Goal: Transaction & Acquisition: Purchase product/service

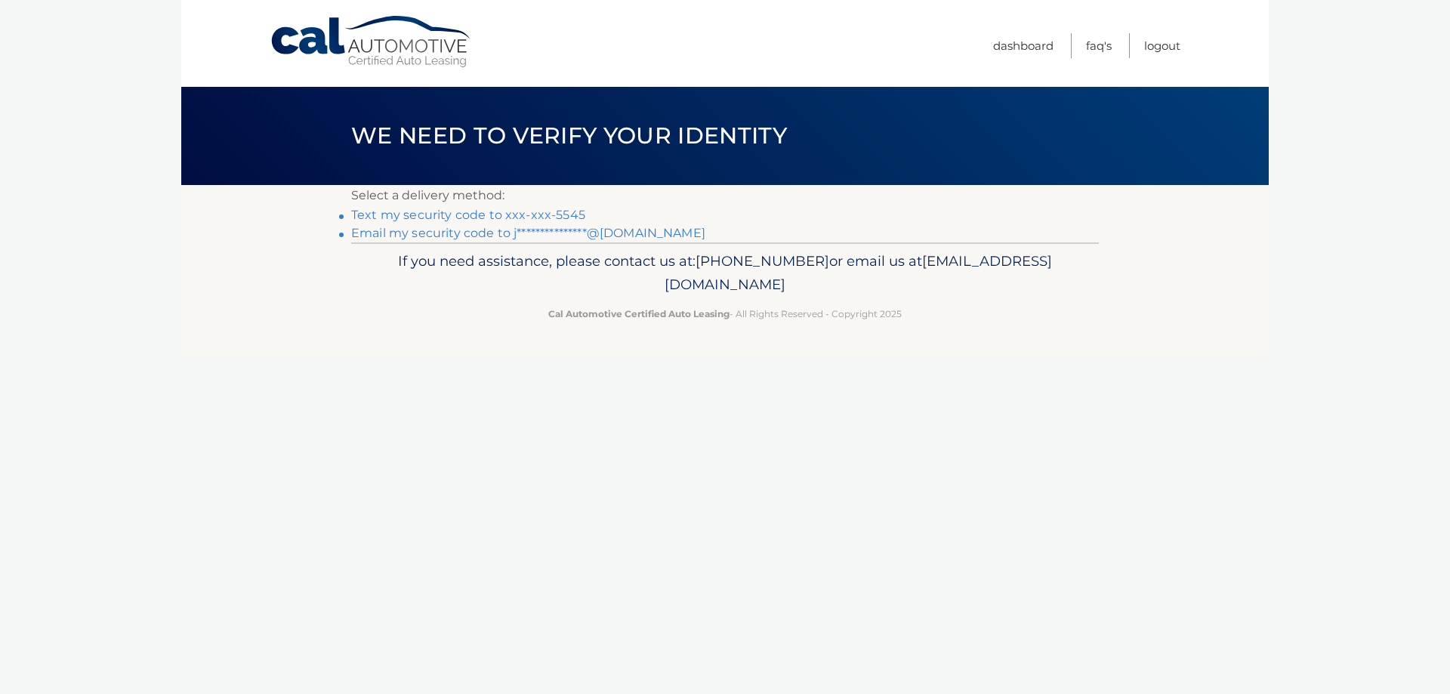
drag, startPoint x: 437, startPoint y: 215, endPoint x: 477, endPoint y: 222, distance: 41.5
click at [439, 215] on link "Text my security code to xxx-xxx-5545" at bounding box center [468, 215] width 234 height 14
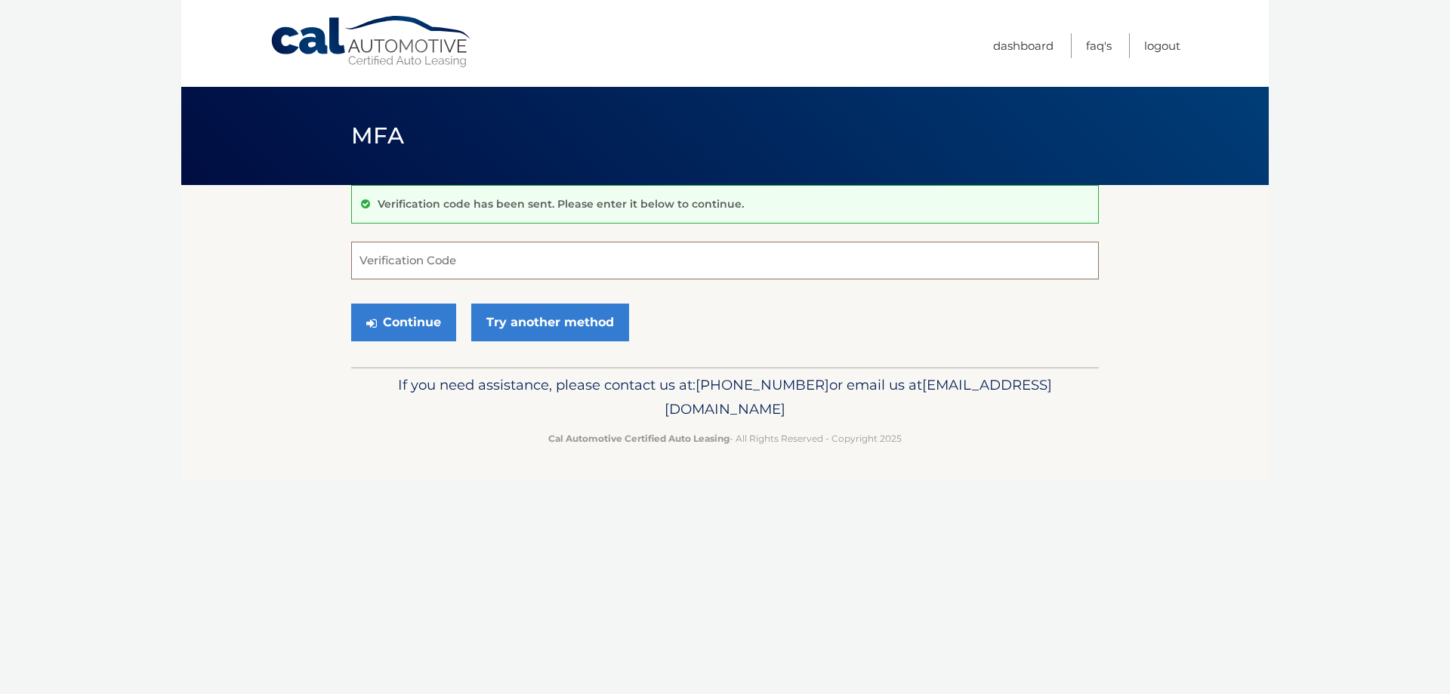
click at [582, 261] on input "Verification Code" at bounding box center [725, 261] width 748 height 38
type input "999910"
click at [425, 322] on button "Continue" at bounding box center [403, 323] width 105 height 38
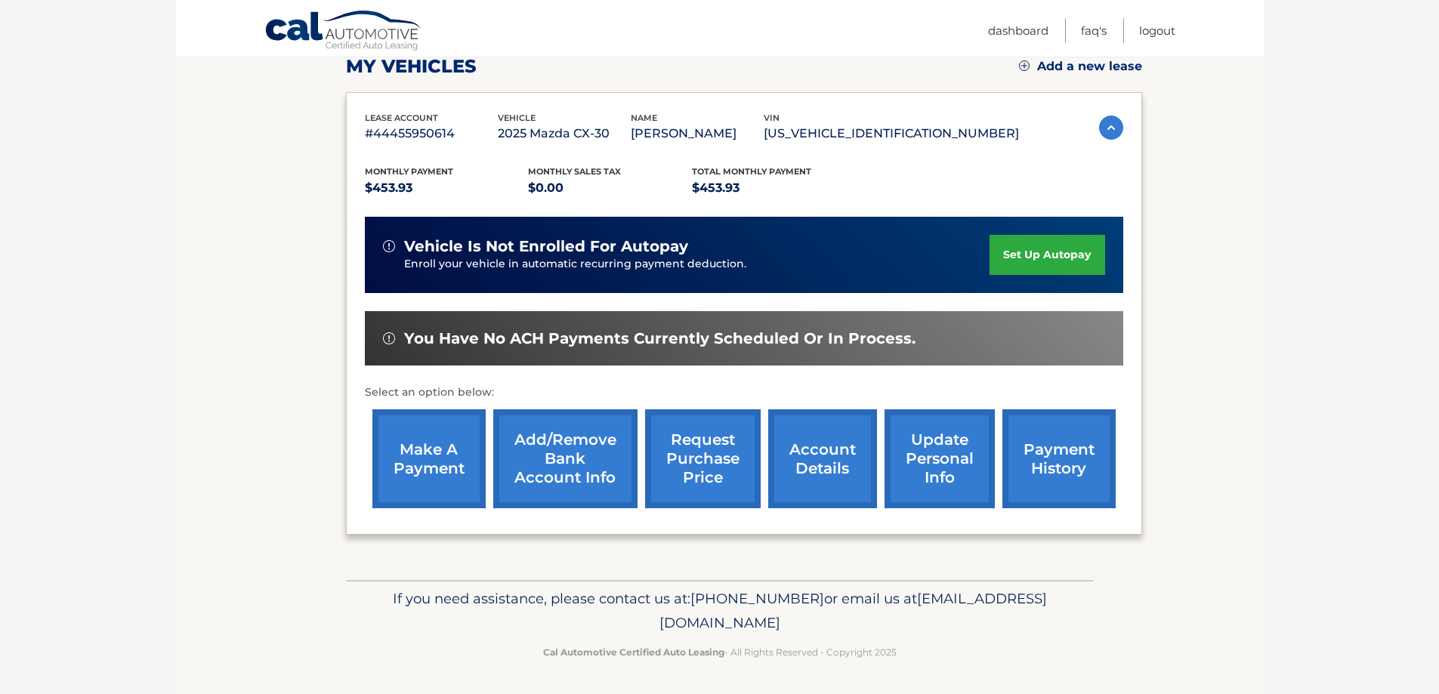
scroll to position [221, 0]
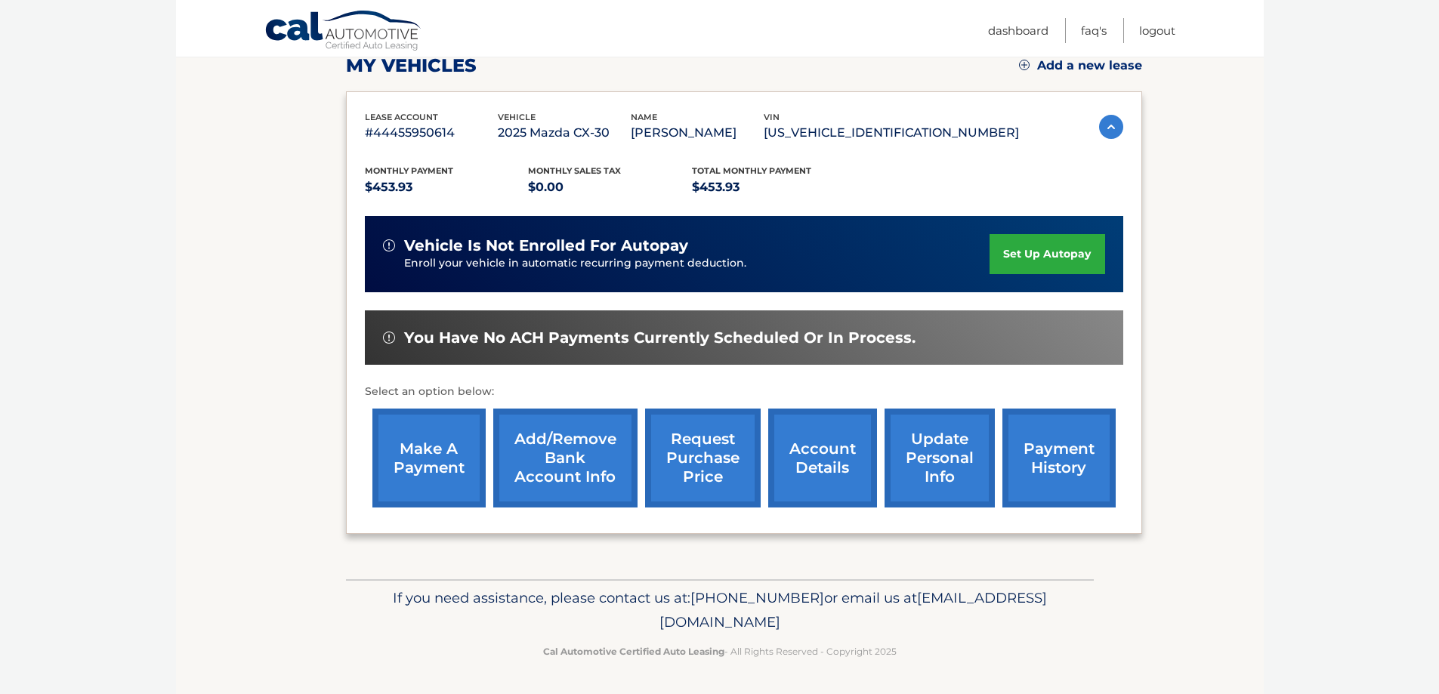
click at [412, 472] on link "make a payment" at bounding box center [428, 458] width 113 height 99
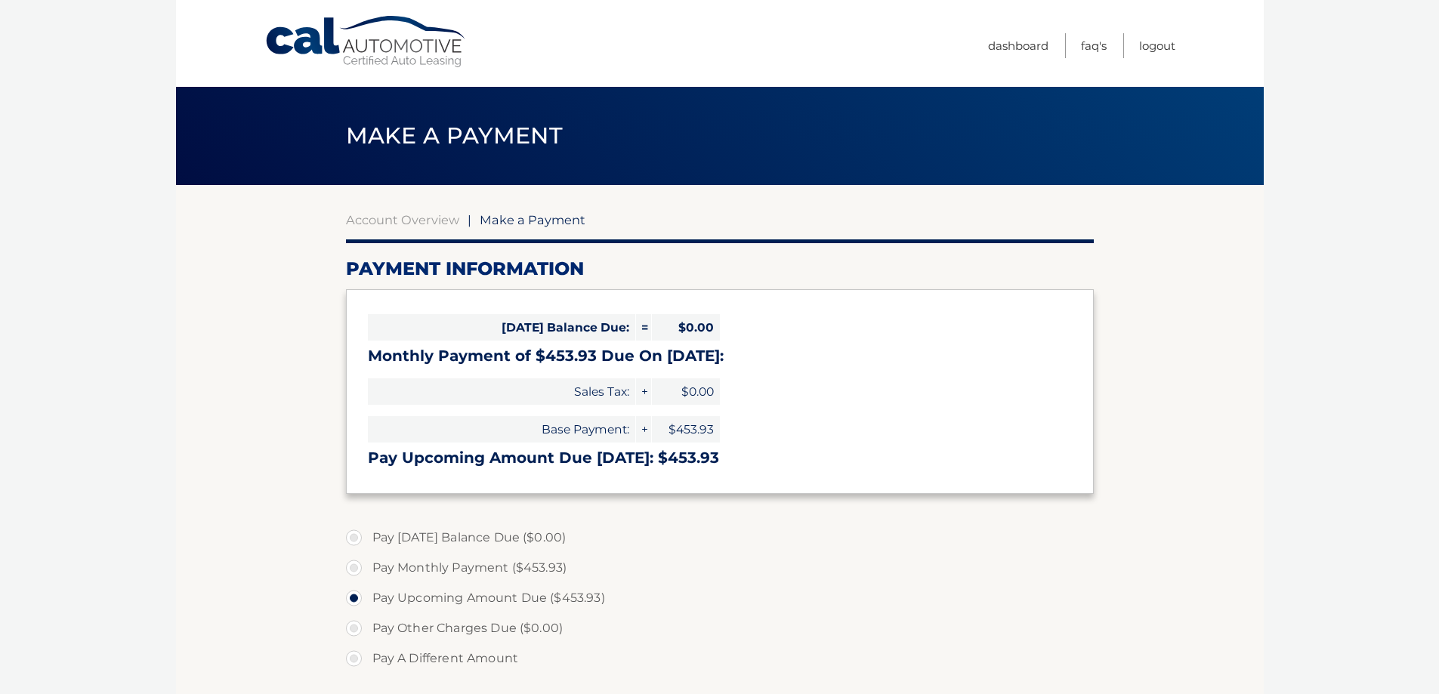
select select "OWQ4YWYzMmEtMjdiMC00Nzg2LWE2N2MtYzViMGY4NThiZTQ1"
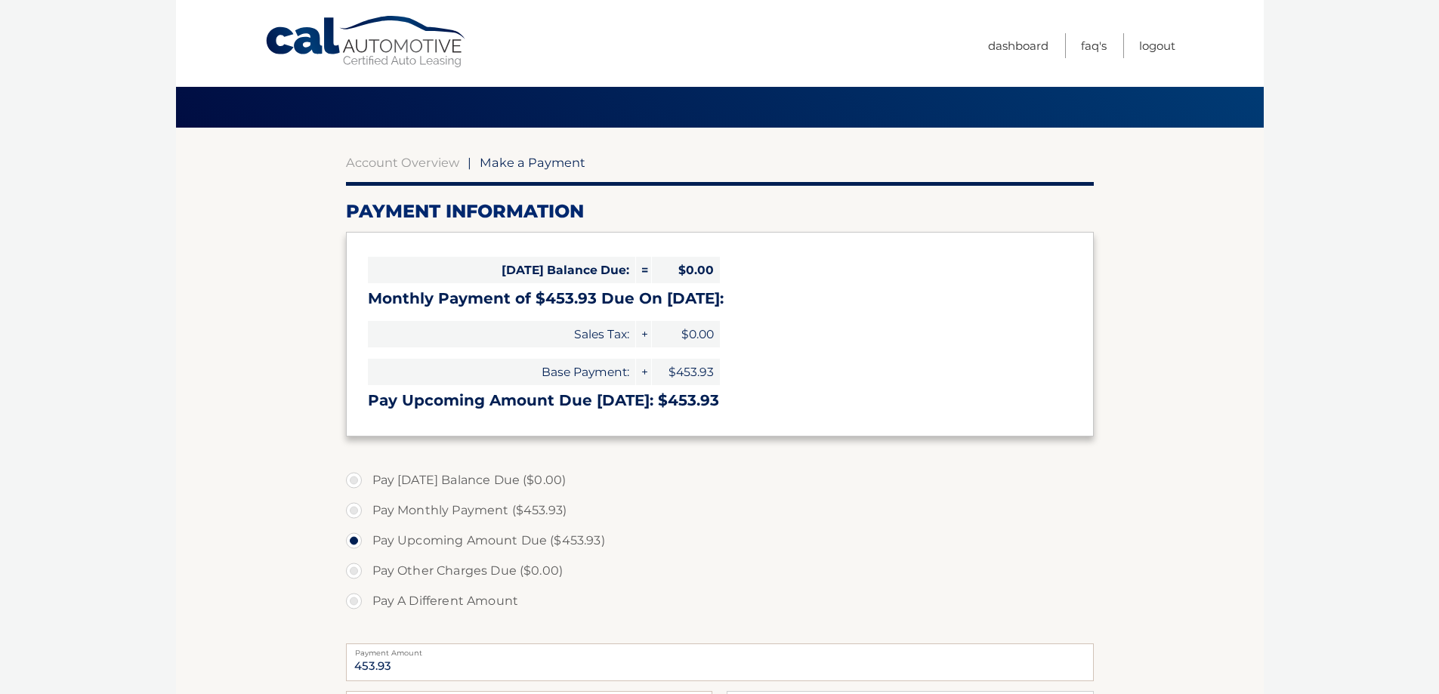
scroll to position [151, 0]
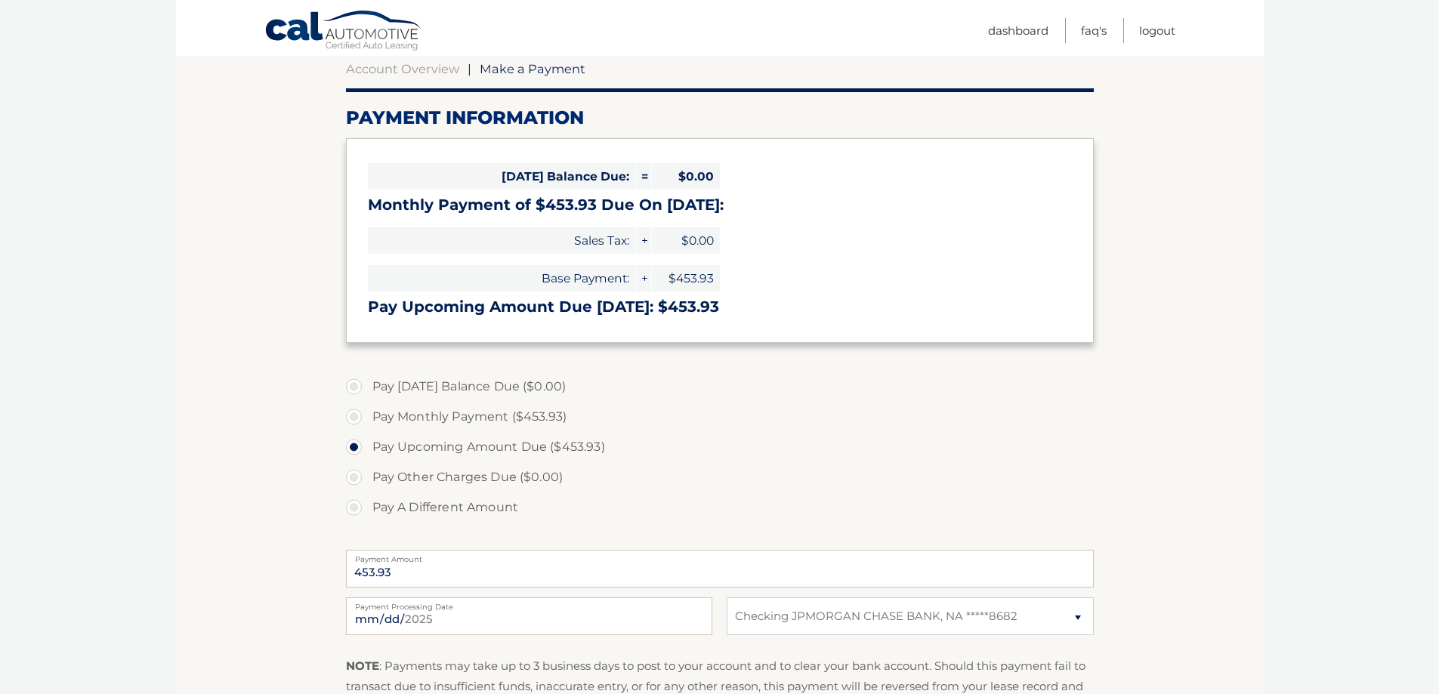
click at [355, 508] on label "Pay A Different Amount" at bounding box center [720, 507] width 748 height 30
click at [355, 508] on input "Pay A Different Amount" at bounding box center [359, 504] width 15 height 24
radio input "true"
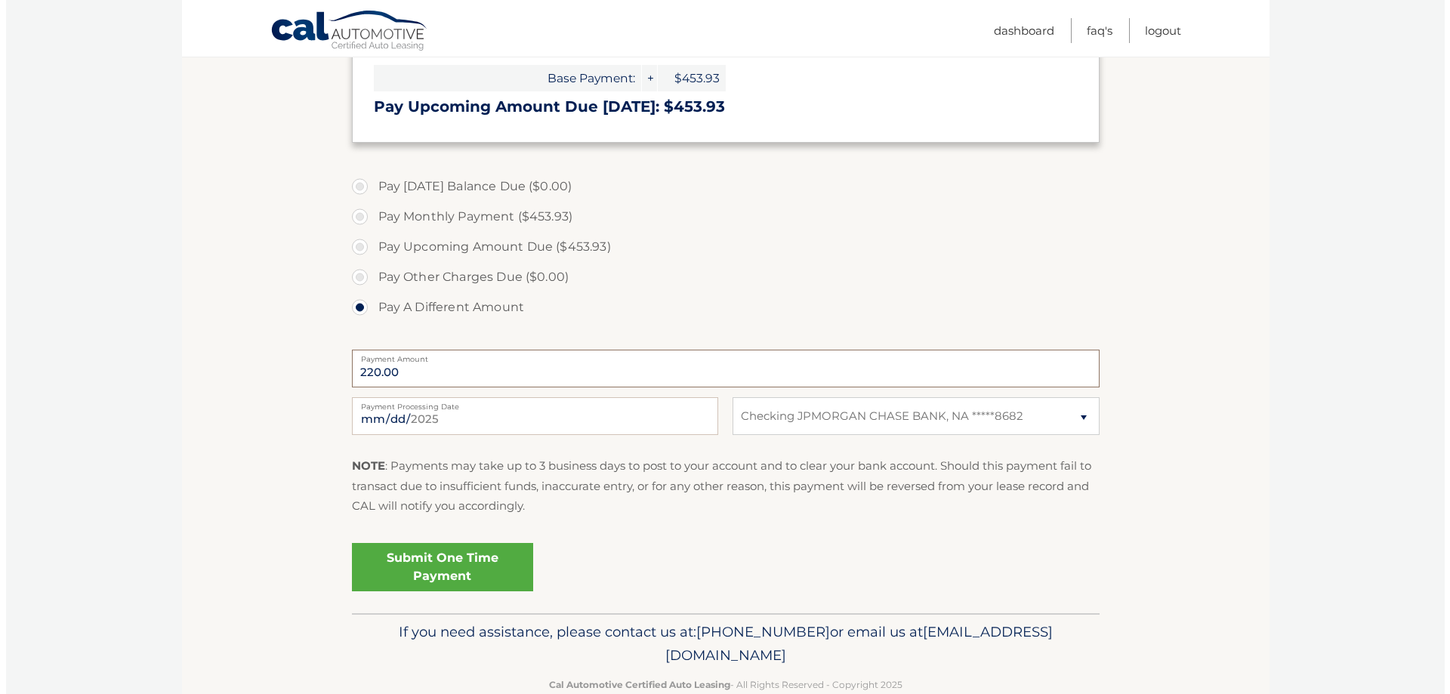
scroll to position [378, 0]
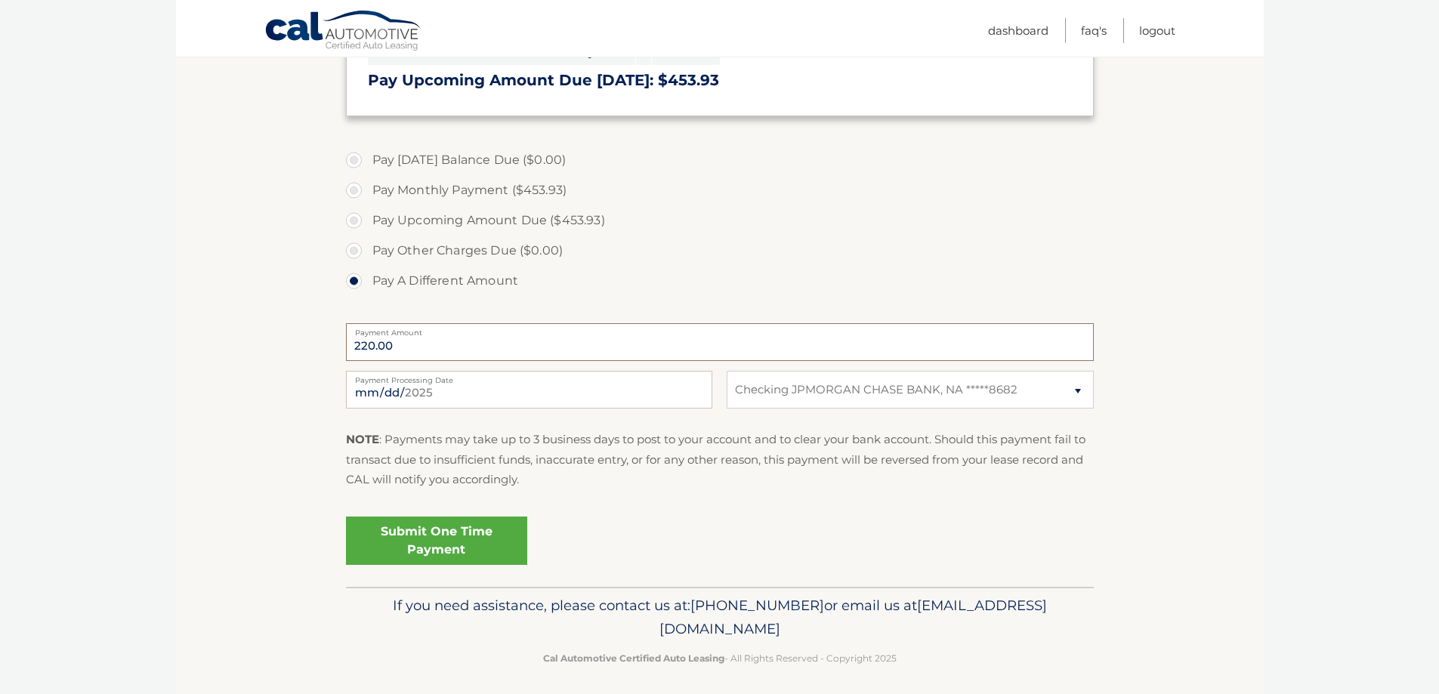
type input "220.00"
click at [465, 537] on link "Submit One Time Payment" at bounding box center [436, 541] width 181 height 48
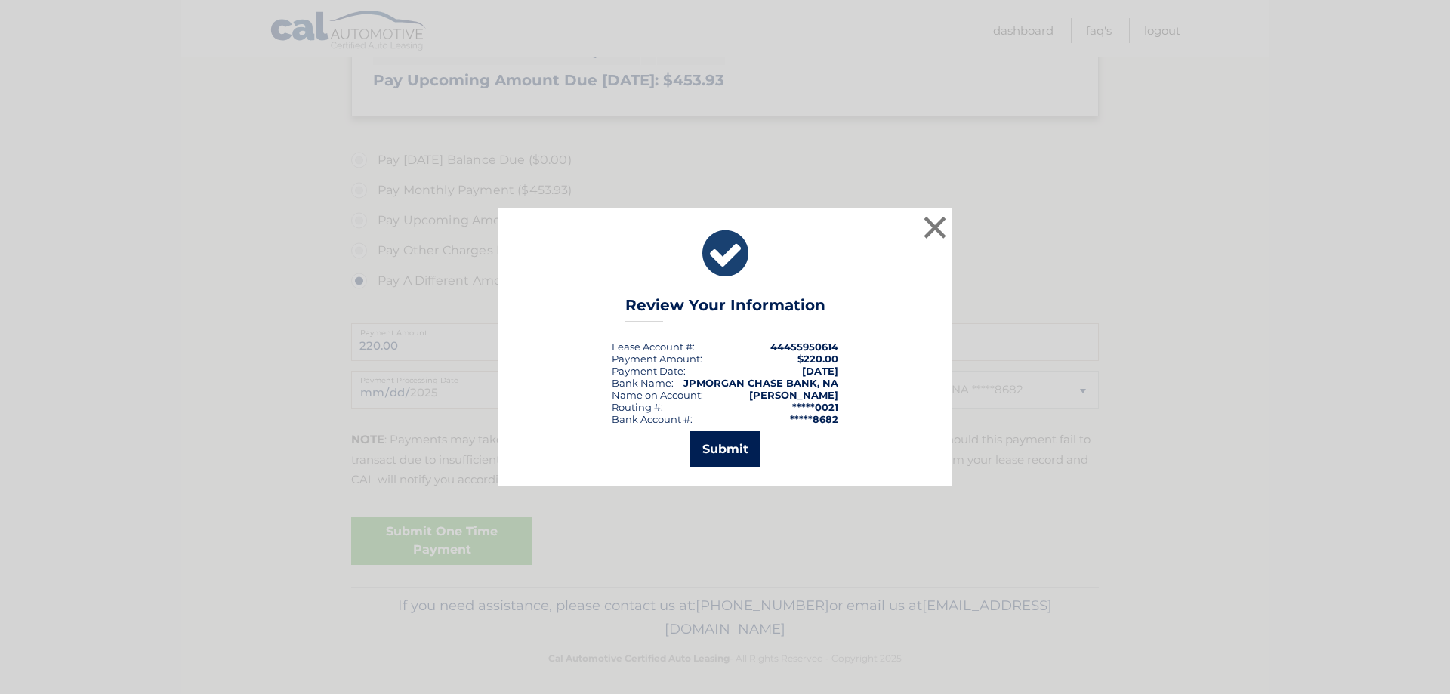
click at [734, 449] on button "Submit" at bounding box center [725, 449] width 70 height 36
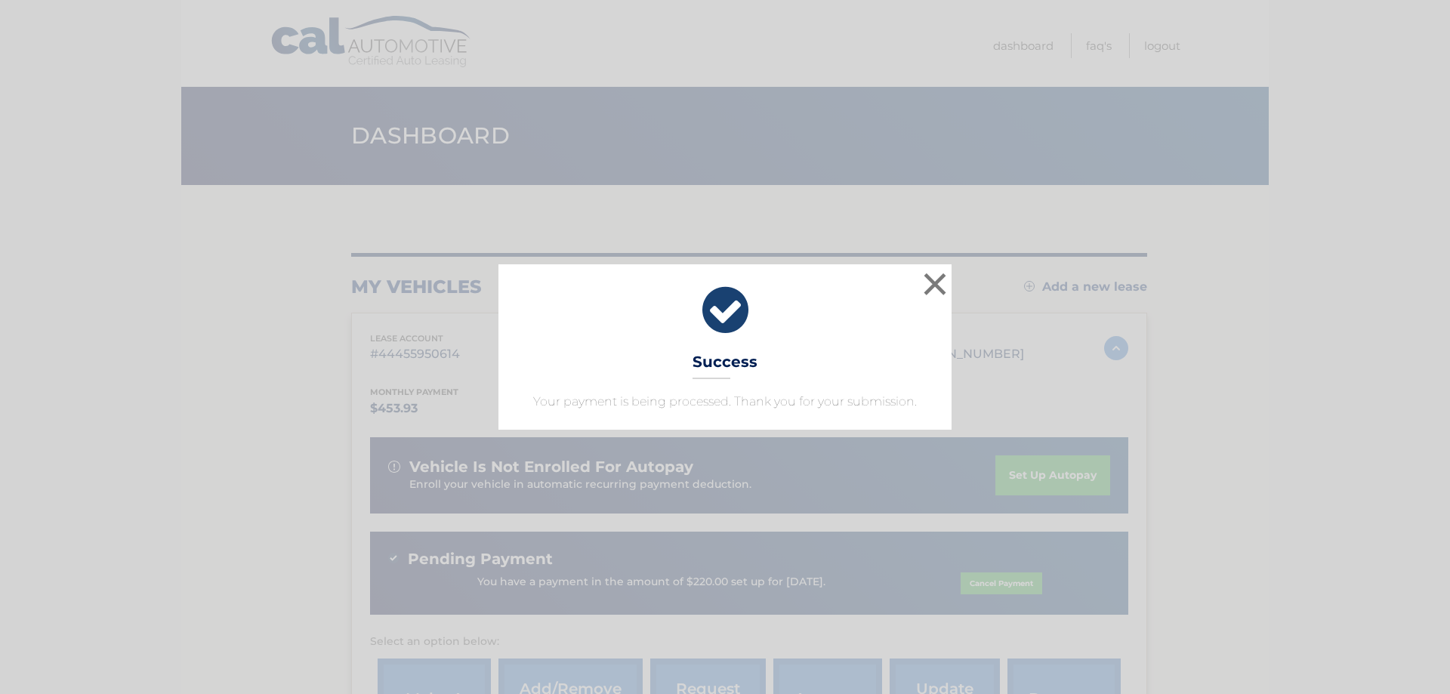
click at [733, 320] on icon at bounding box center [724, 310] width 415 height 54
click at [730, 361] on h3 "Success" at bounding box center [725, 366] width 65 height 26
click at [932, 277] on button "×" at bounding box center [935, 284] width 30 height 30
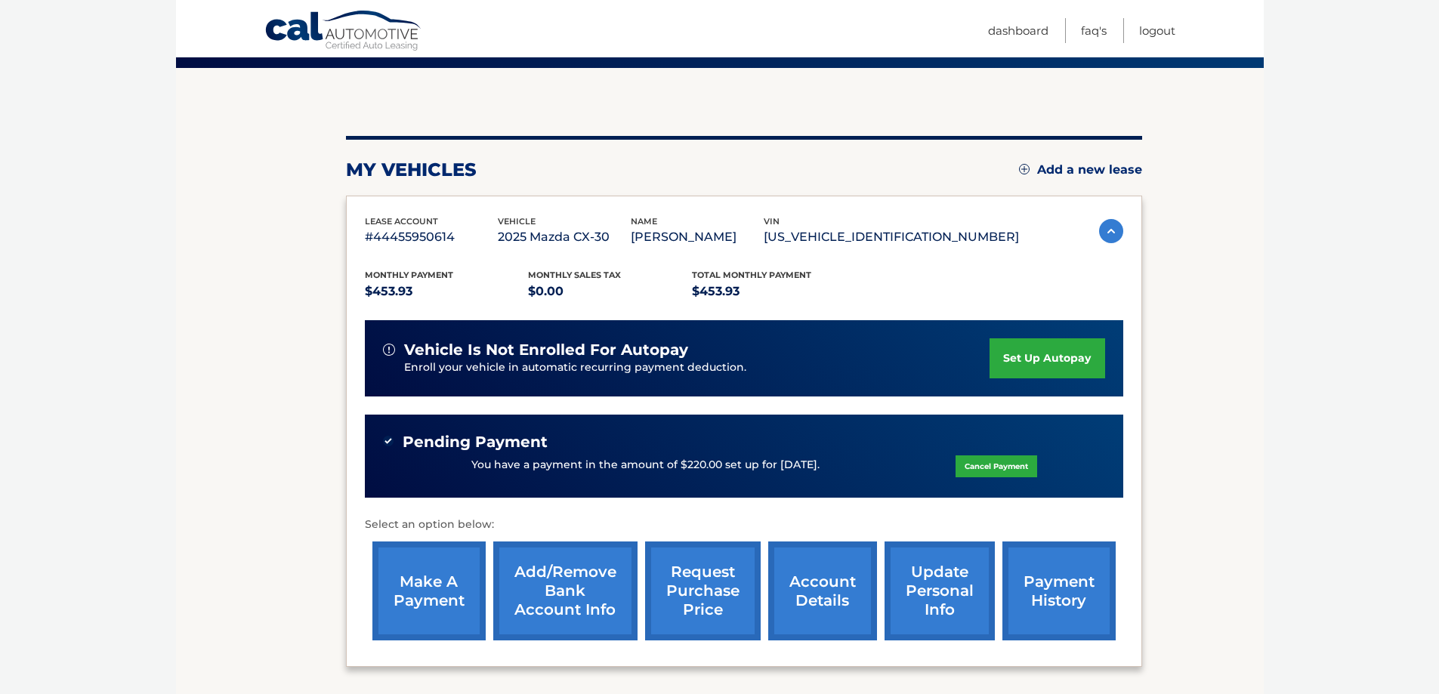
scroll to position [151, 0]
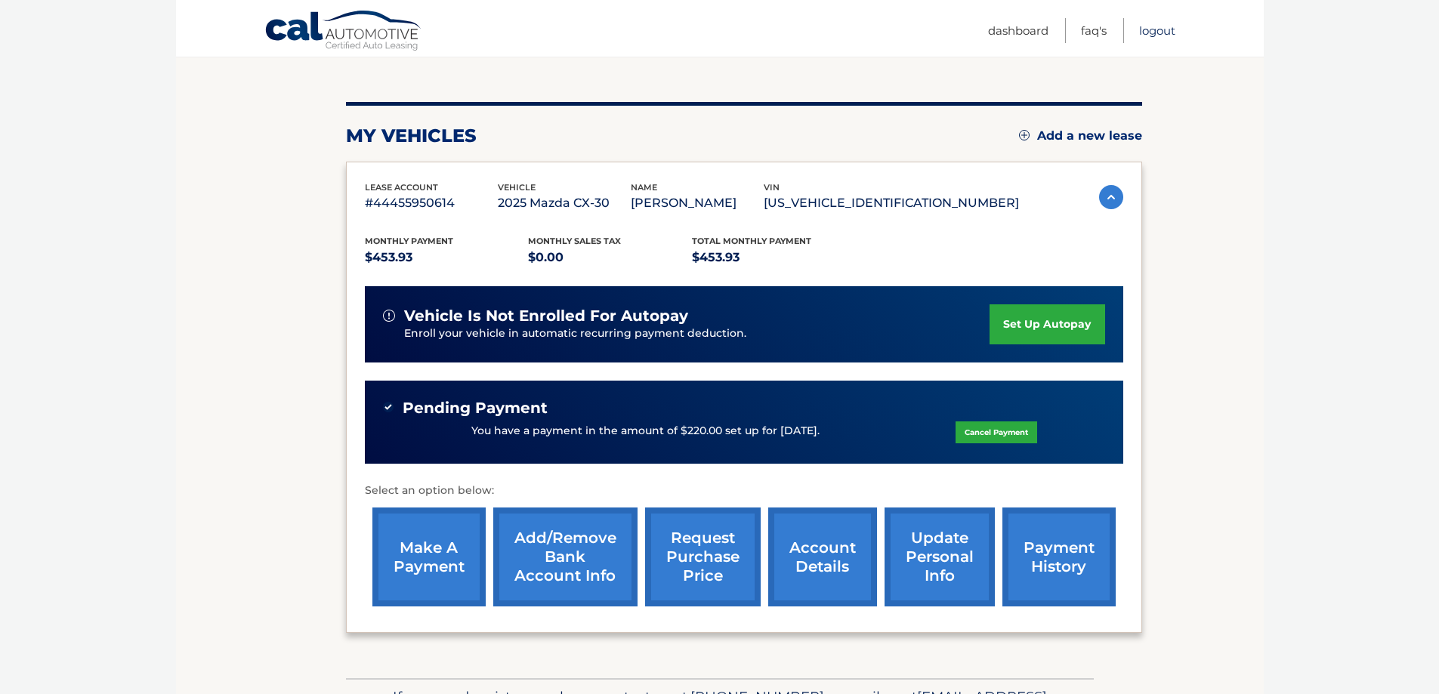
click at [1159, 30] on link "Logout" at bounding box center [1157, 30] width 36 height 25
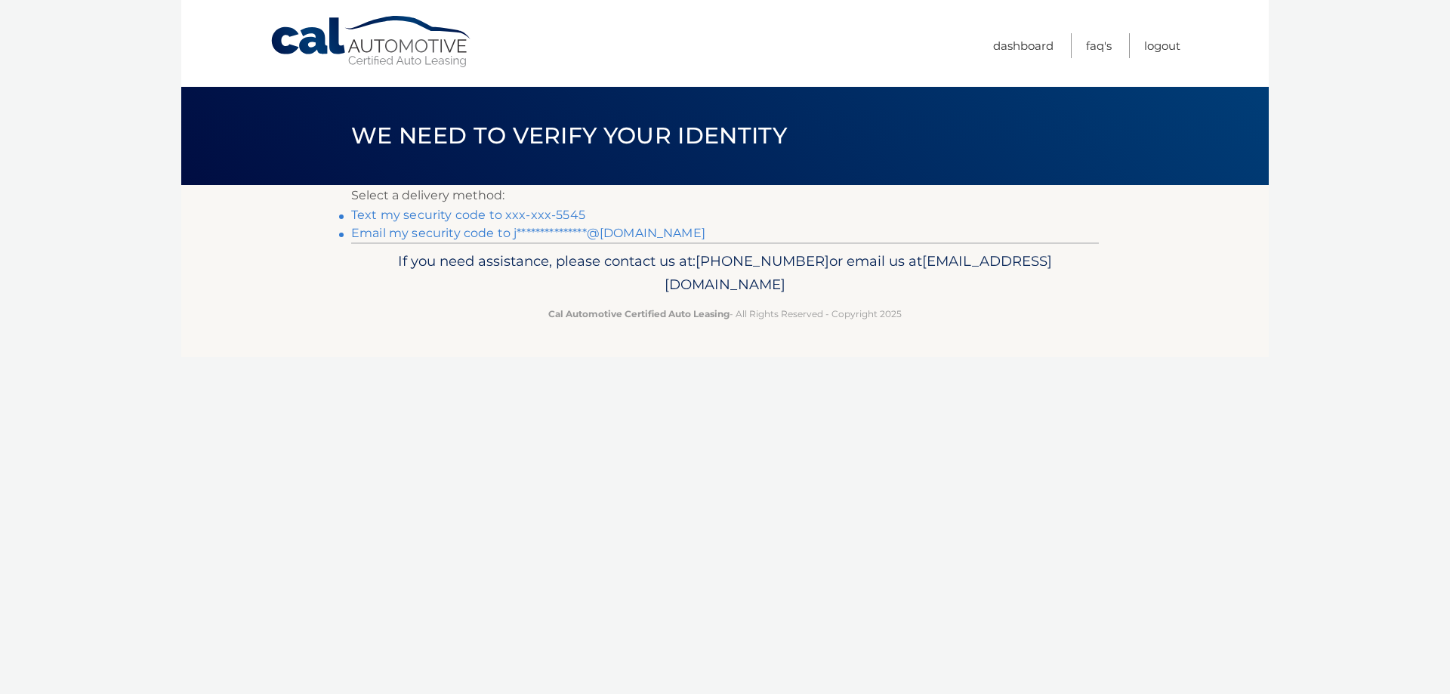
click at [563, 211] on link "Text my security code to xxx-xxx-5545" at bounding box center [468, 215] width 234 height 14
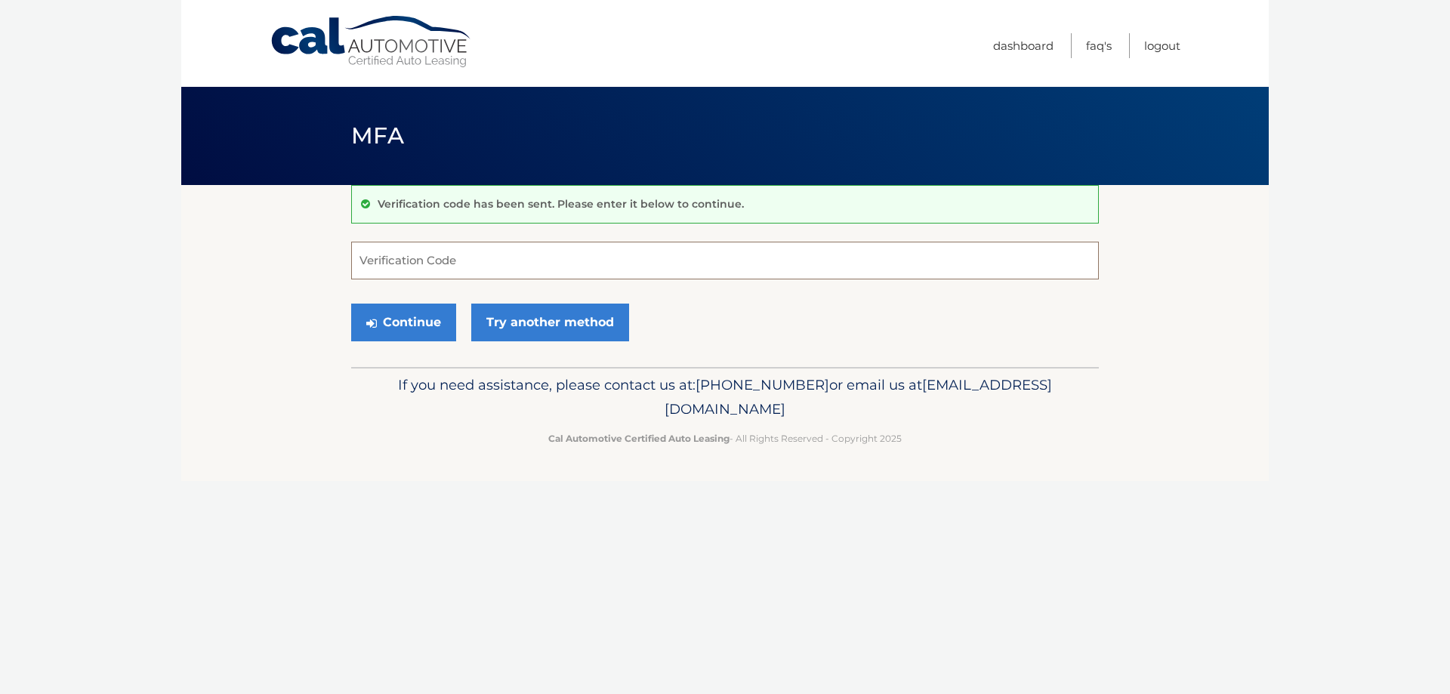
click at [539, 262] on input "Verification Code" at bounding box center [725, 261] width 748 height 38
click at [397, 267] on input "Verification Code" at bounding box center [725, 261] width 748 height 38
type input "174070"
click at [398, 317] on button "Continue" at bounding box center [403, 323] width 105 height 38
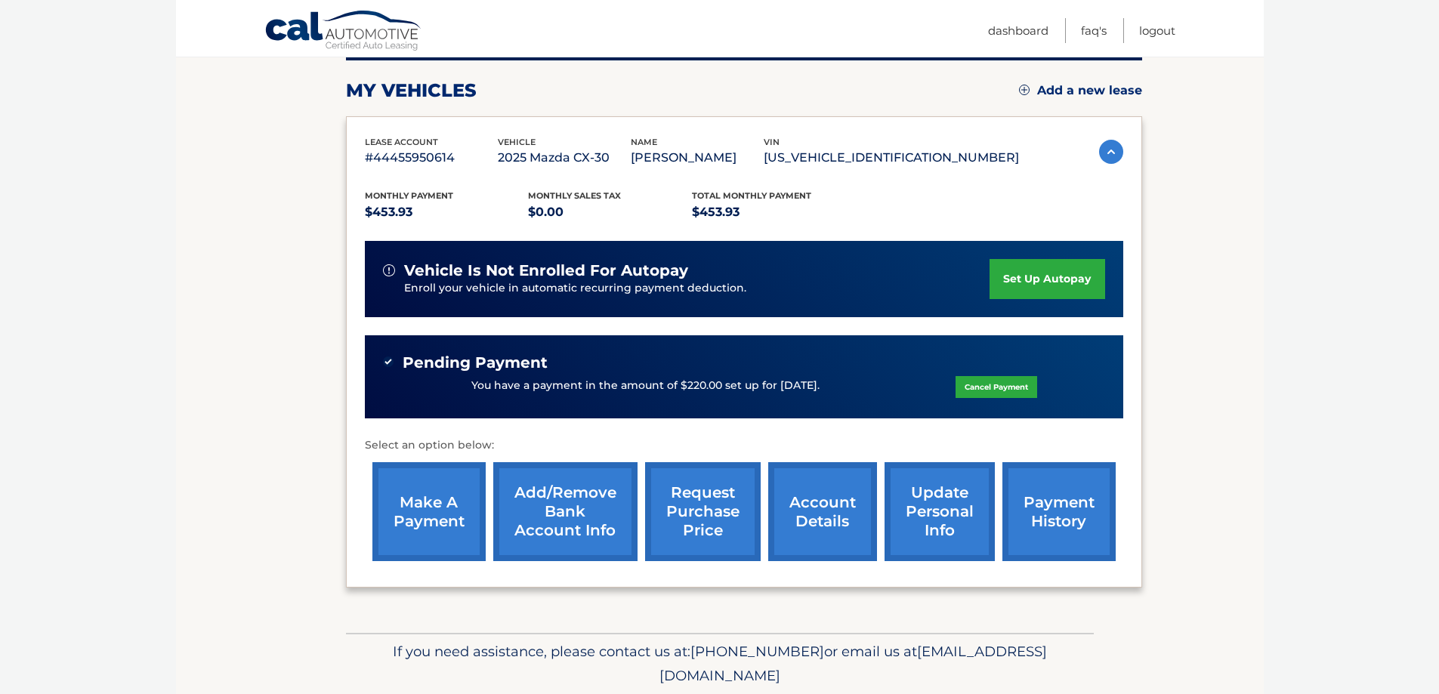
scroll to position [227, 0]
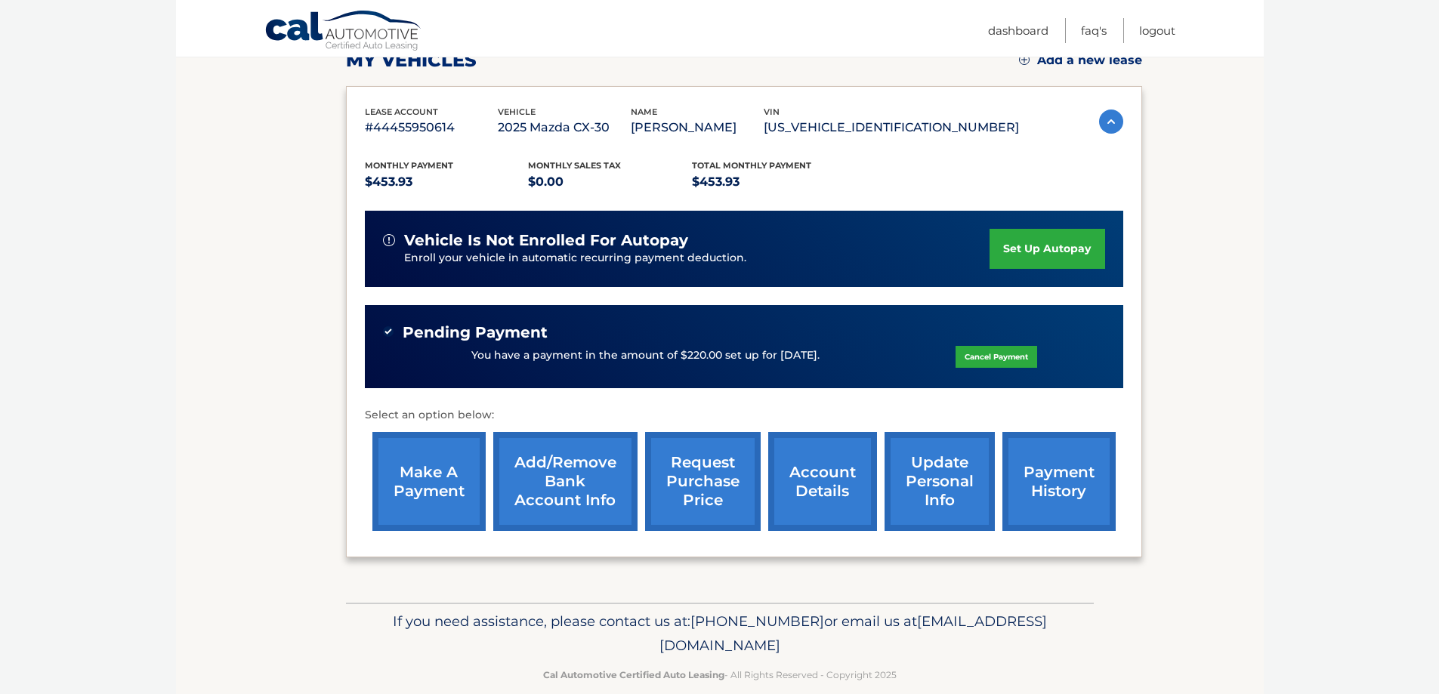
click at [542, 498] on link "Add/Remove bank account info" at bounding box center [565, 481] width 144 height 99
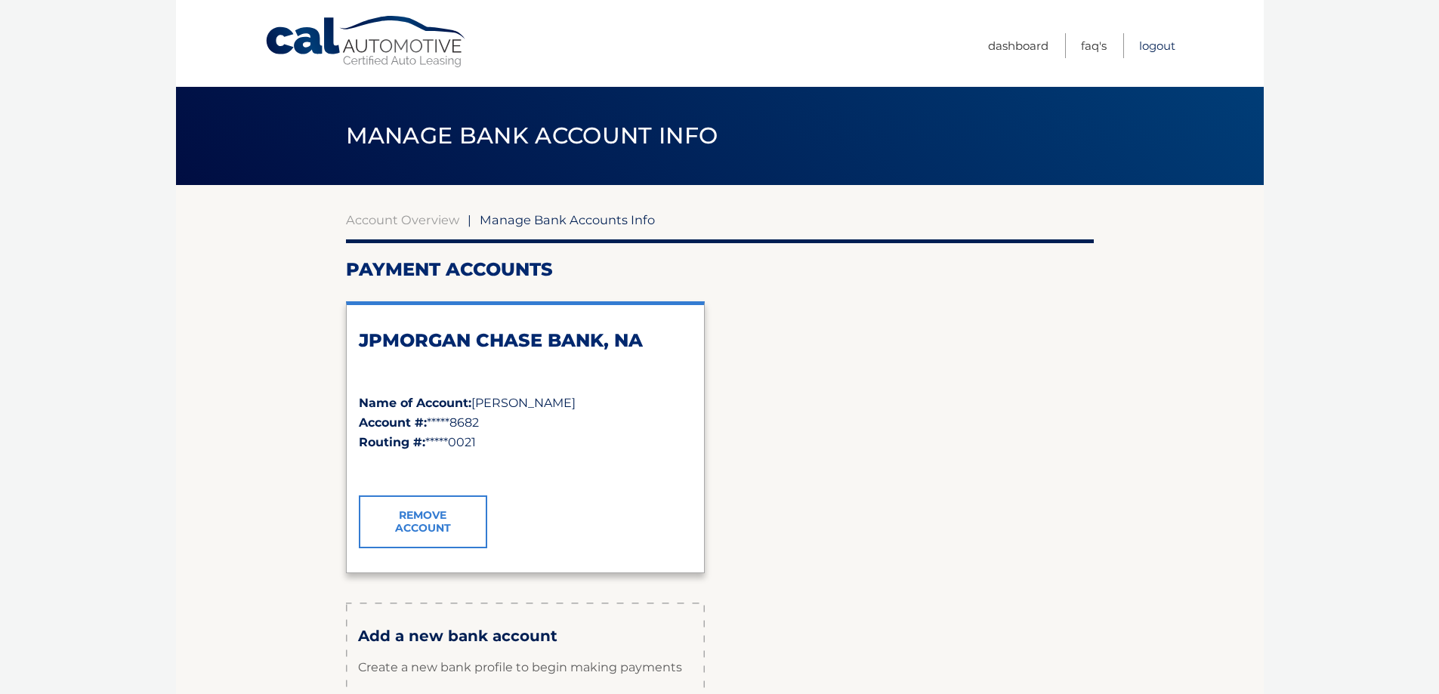
click at [1152, 42] on link "Logout" at bounding box center [1157, 45] width 36 height 25
